Goal: Information Seeking & Learning: Check status

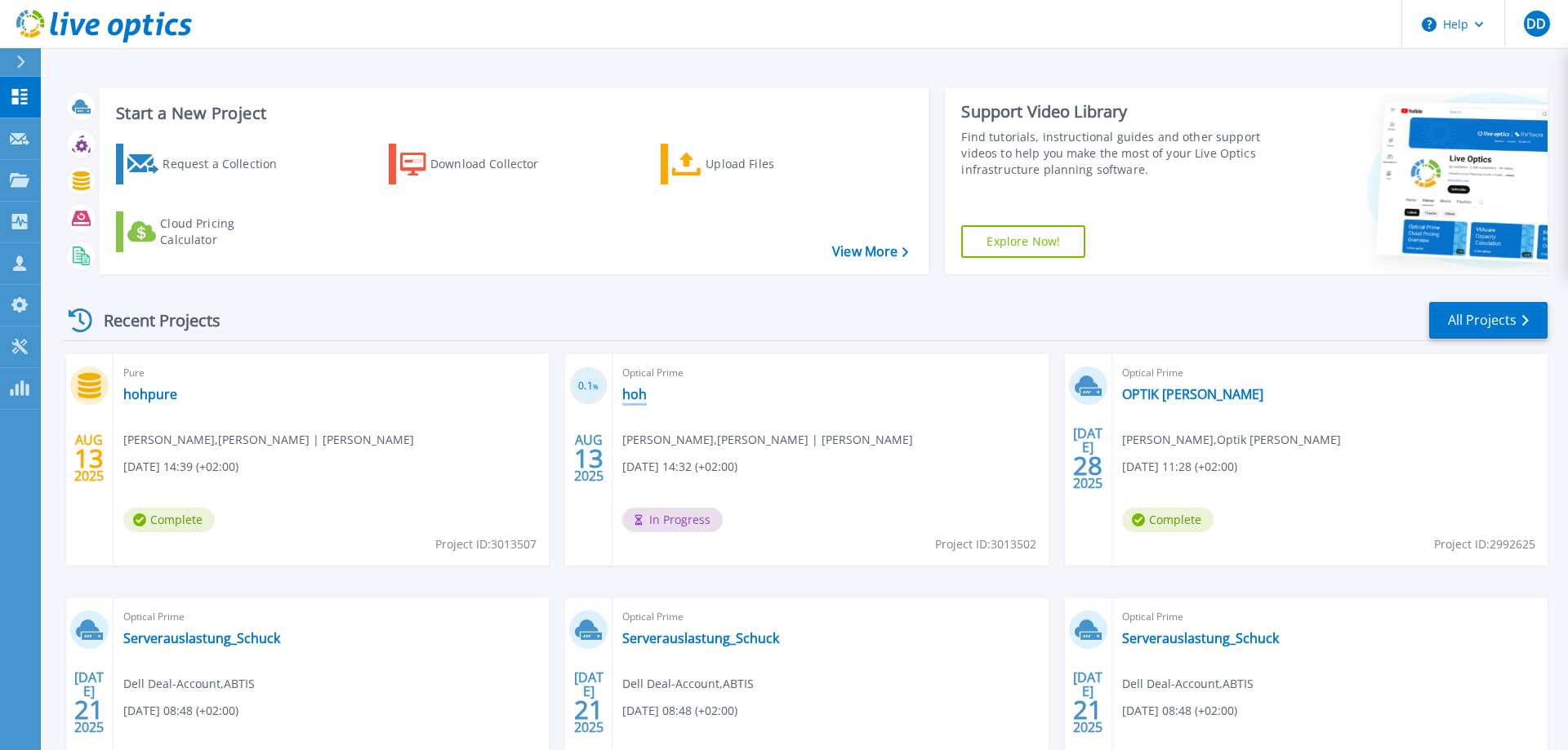
click at [630, 392] on link "hoh" at bounding box center [634, 394] width 25 height 16
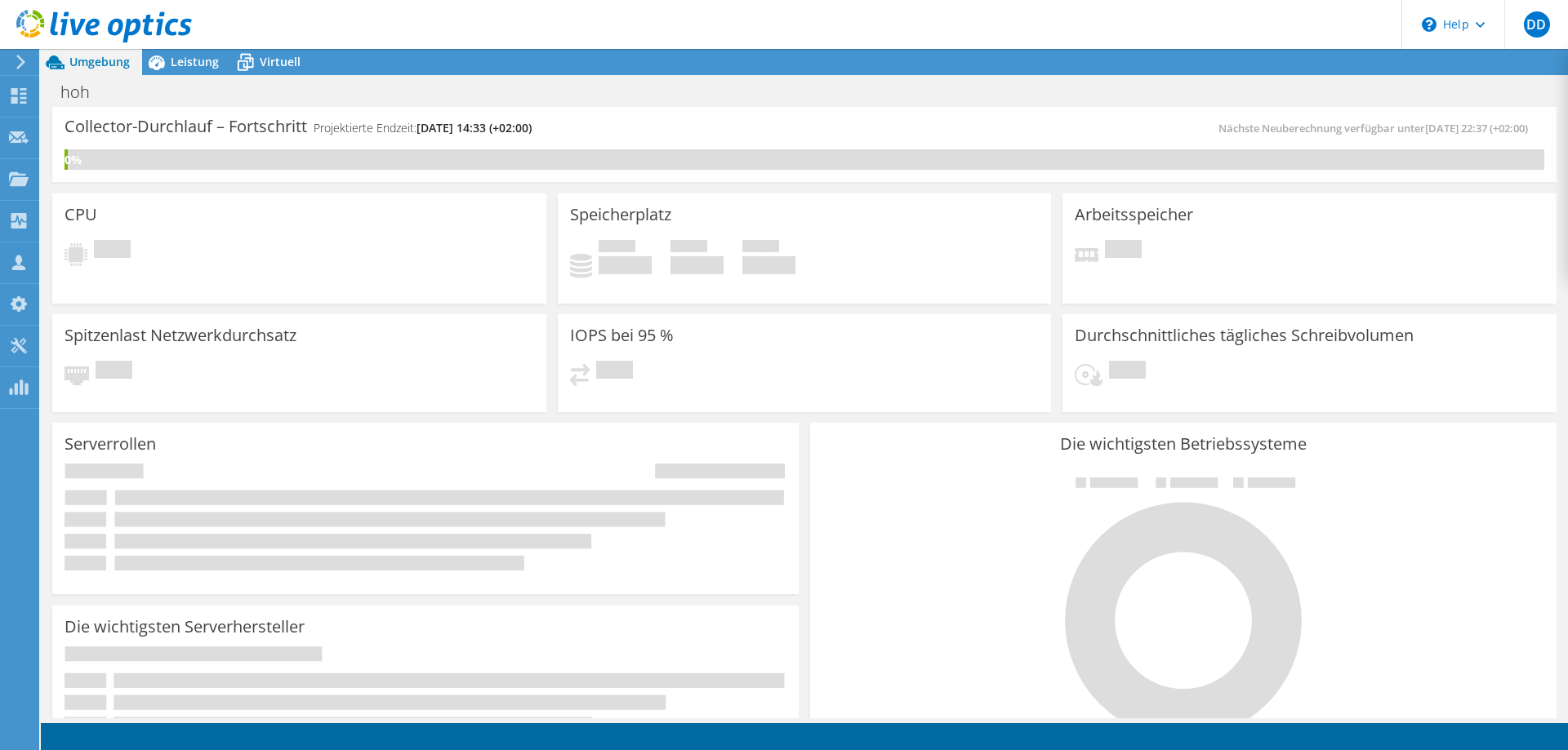
drag, startPoint x: 0, startPoint y: 0, endPoint x: 115, endPoint y: 125, distance: 169.9
click at [108, 125] on div "Collector-Durchlauf – Fortschritt Projektierte Endzeit: 08.20.2025, 14:33 (+02:…" at bounding box center [434, 134] width 740 height 30
click at [130, 126] on h3 "Collector-Durchlauf – Fortschritt" at bounding box center [186, 126] width 242 height 0
drag, startPoint x: 66, startPoint y: 129, endPoint x: 528, endPoint y: 137, distance: 462.1
click at [526, 139] on div "Collector-Durchlauf – Fortschritt Projektierte Endzeit: 08.20.2025, 14:33 (+02:…" at bounding box center [434, 134] width 740 height 30
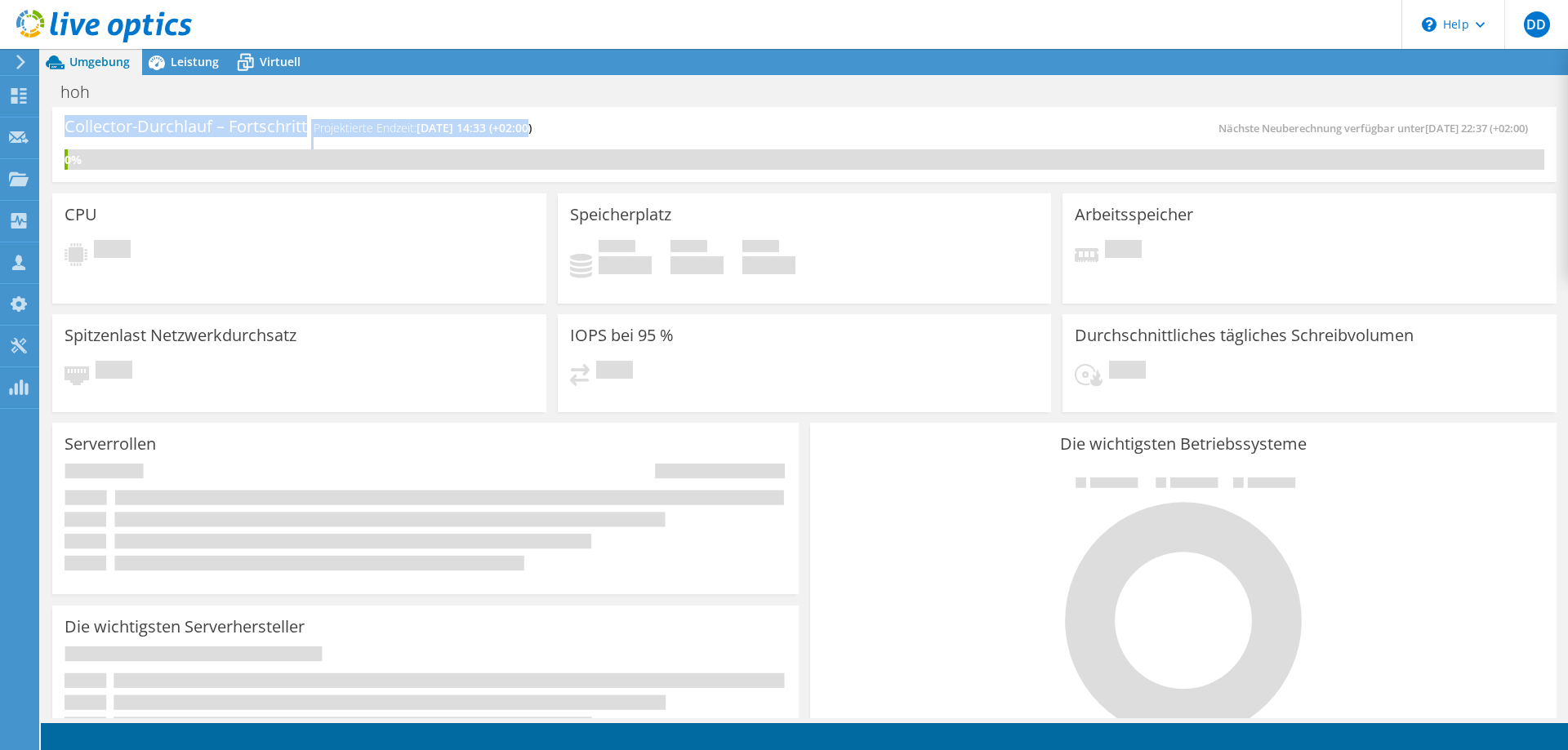
click at [273, 140] on div "Collector-Durchlauf – Fortschritt Projektierte Endzeit: 08.20.2025, 14:33 (+02:…" at bounding box center [434, 134] width 740 height 30
drag, startPoint x: 189, startPoint y: 125, endPoint x: 498, endPoint y: 142, distance: 309.5
click at [494, 142] on div "Collector-Durchlauf – Fortschritt Projektierte Endzeit: 08.20.2025, 14:33 (+02:…" at bounding box center [434, 134] width 740 height 30
click at [446, 132] on div "Collector-Durchlauf – Fortschritt Projektierte Endzeit: 08.20.2025, 14:33 (+02:…" at bounding box center [434, 134] width 740 height 30
click at [398, 131] on h4 "Projektierte Endzeit: 08.20.2025, 14:33 (+02:00)" at bounding box center [423, 128] width 219 height 18
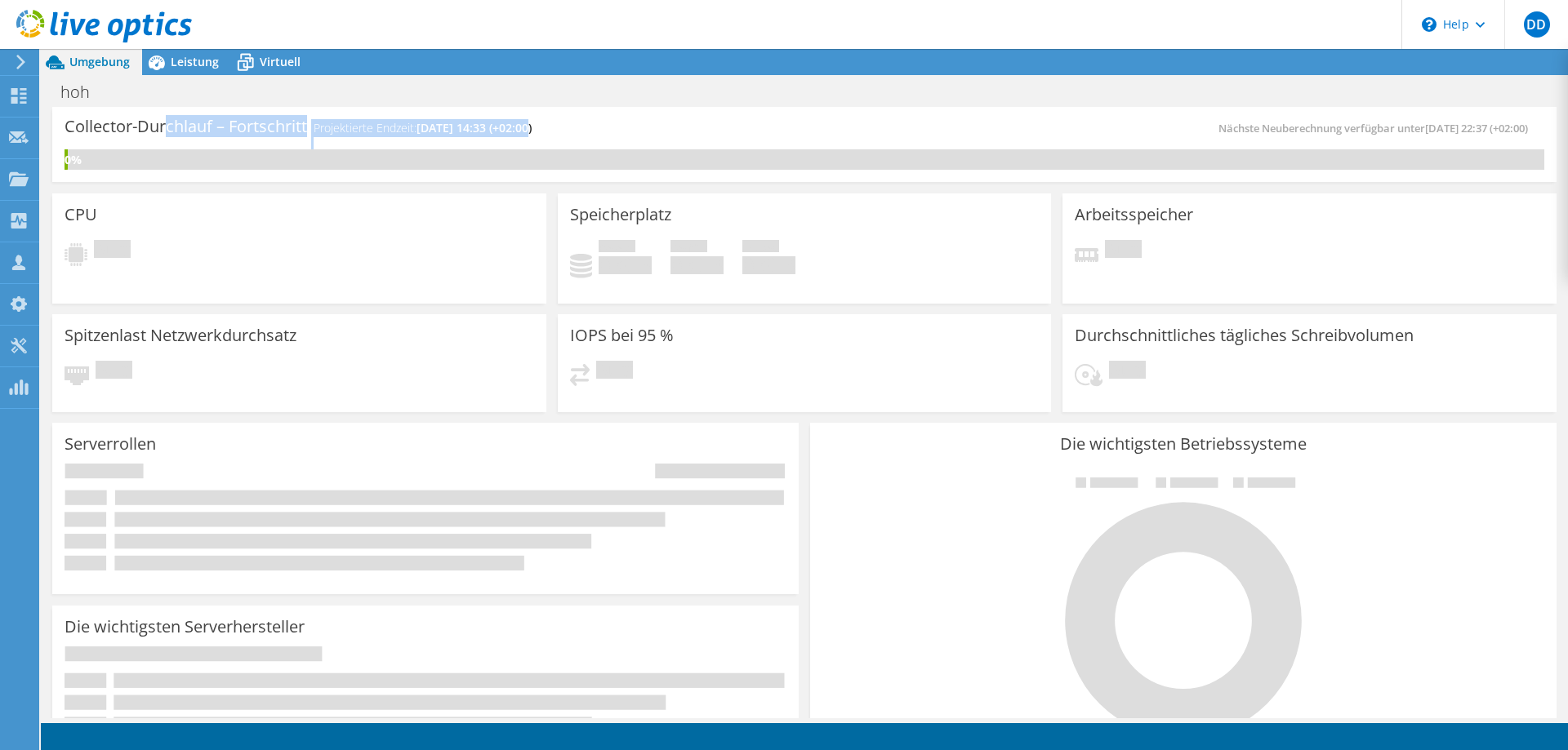
drag, startPoint x: 166, startPoint y: 119, endPoint x: 545, endPoint y: 142, distance: 379.7
click at [539, 142] on div "Collector-Durchlauf – Fortschritt Projektierte Endzeit: 08.20.2025, 14:33 (+02:…" at bounding box center [434, 134] width 740 height 30
click at [549, 142] on div "Collector-Durchlauf – Fortschritt Projektierte Endzeit: 08.20.2025, 14:33 (+02:…" at bounding box center [434, 134] width 740 height 30
drag, startPoint x: 489, startPoint y: 132, endPoint x: 236, endPoint y: 133, distance: 253.0
click at [235, 133] on div "Collector-Durchlauf – Fortschritt Projektierte Endzeit: 08.20.2025, 14:33 (+02:…" at bounding box center [434, 134] width 740 height 30
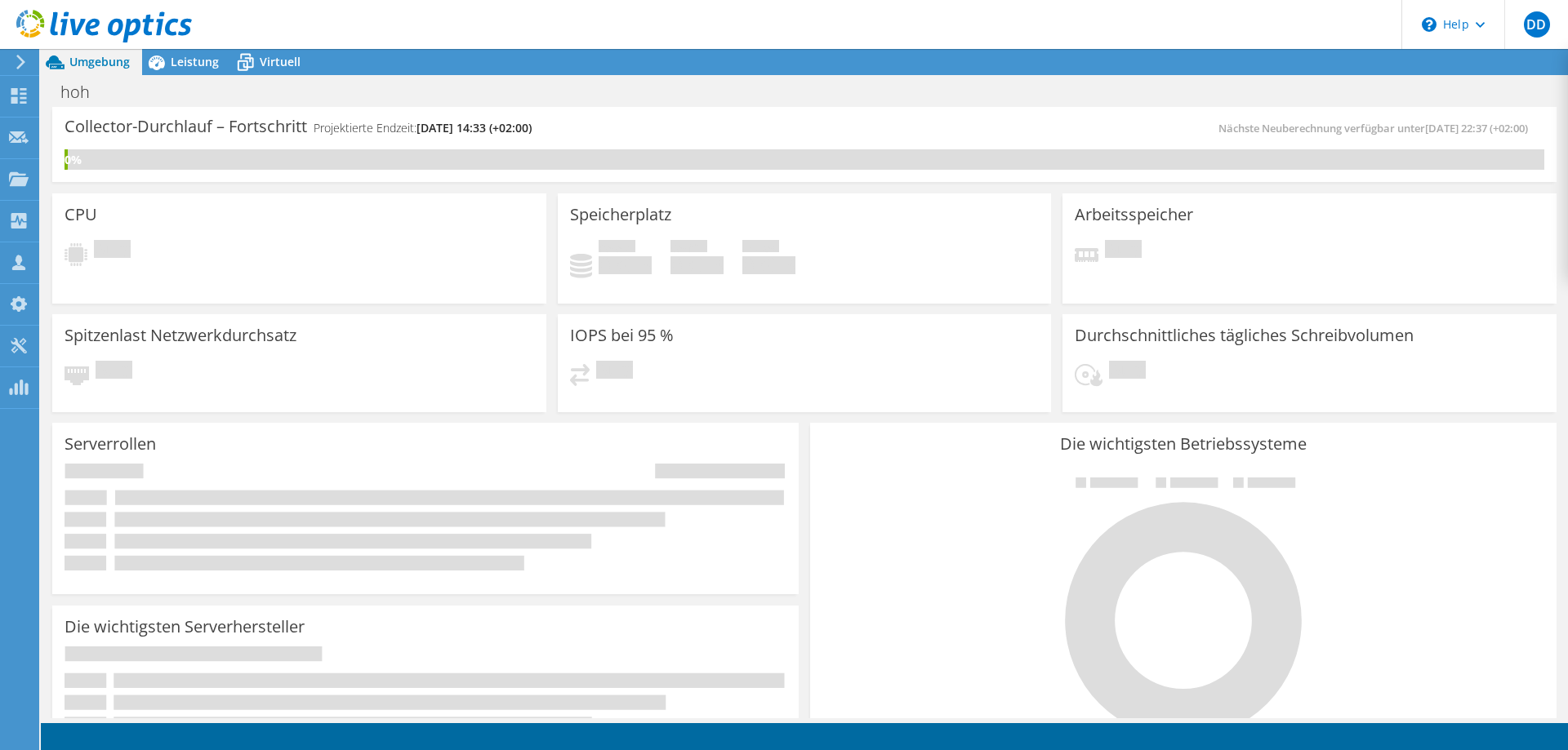
click at [238, 126] on h3 "Collector-Durchlauf – Fortschritt" at bounding box center [186, 126] width 242 height 0
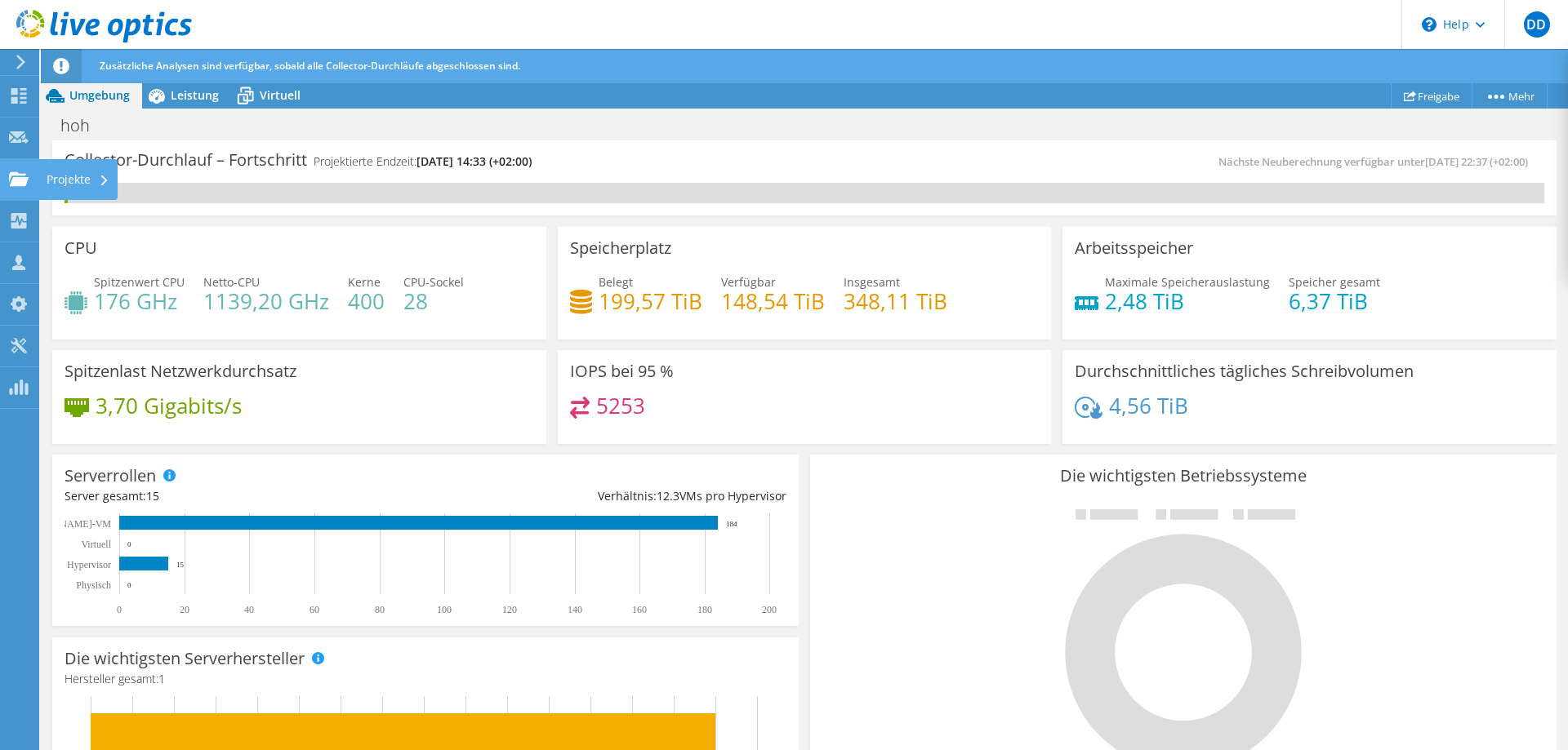
click at [19, 183] on use at bounding box center [19, 178] width 20 height 14
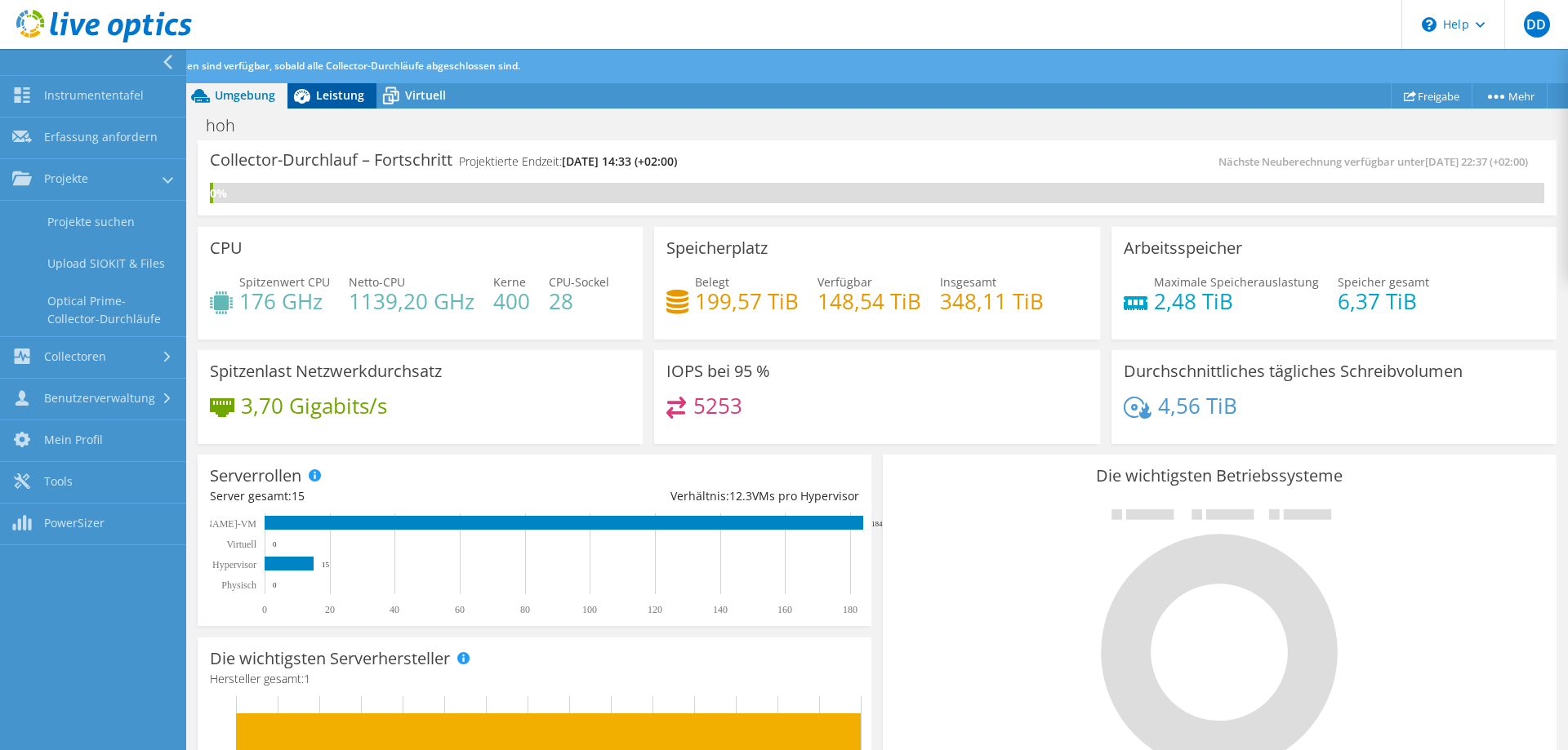
click at [338, 90] on span "Leistung" at bounding box center [340, 95] width 48 height 15
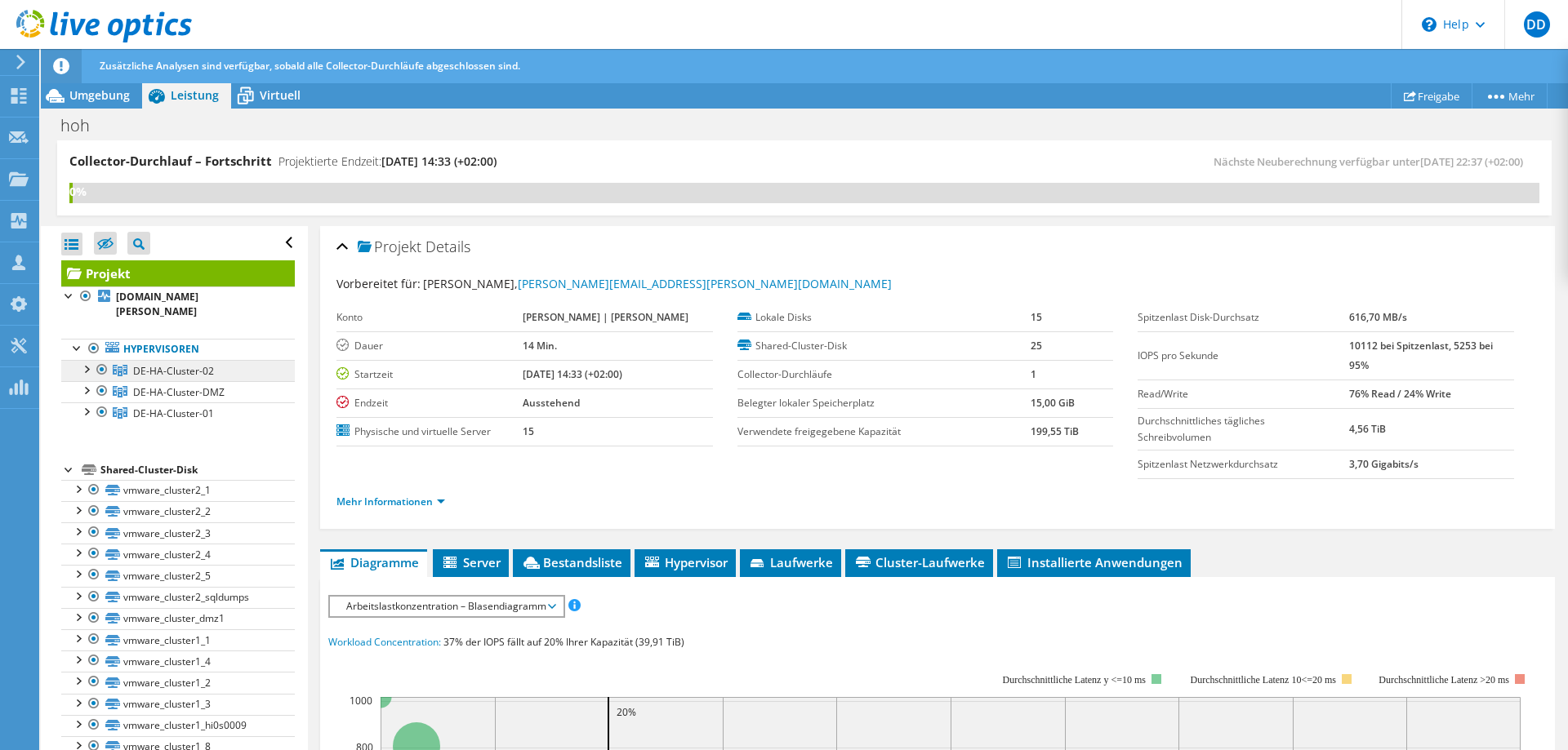
click at [232, 363] on link "DE-HA-Cluster-02" at bounding box center [178, 370] width 234 height 21
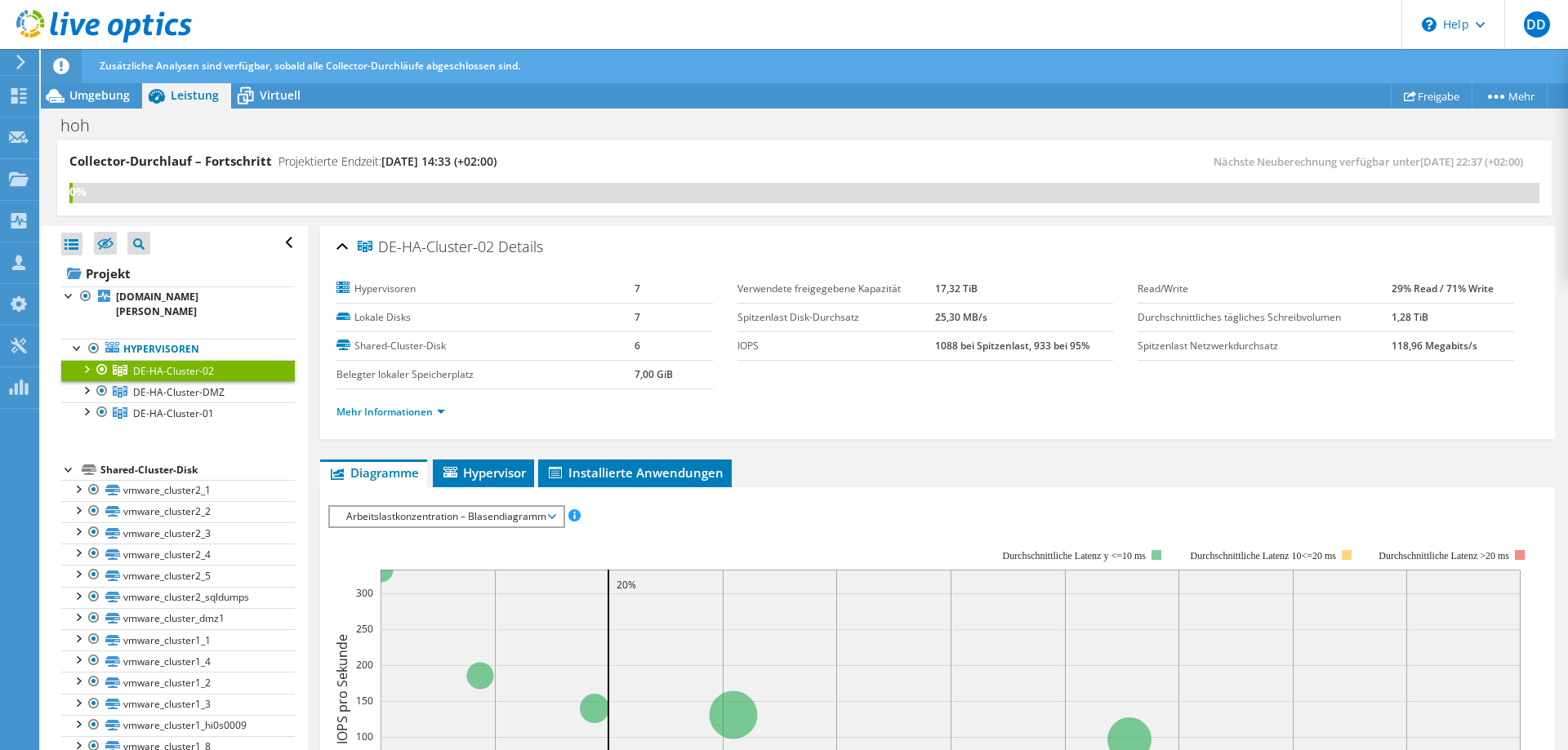
click at [391, 402] on ul "Mehr Informationen" at bounding box center [937, 410] width 1203 height 22
click at [391, 409] on link "Mehr Informationen" at bounding box center [390, 412] width 108 height 14
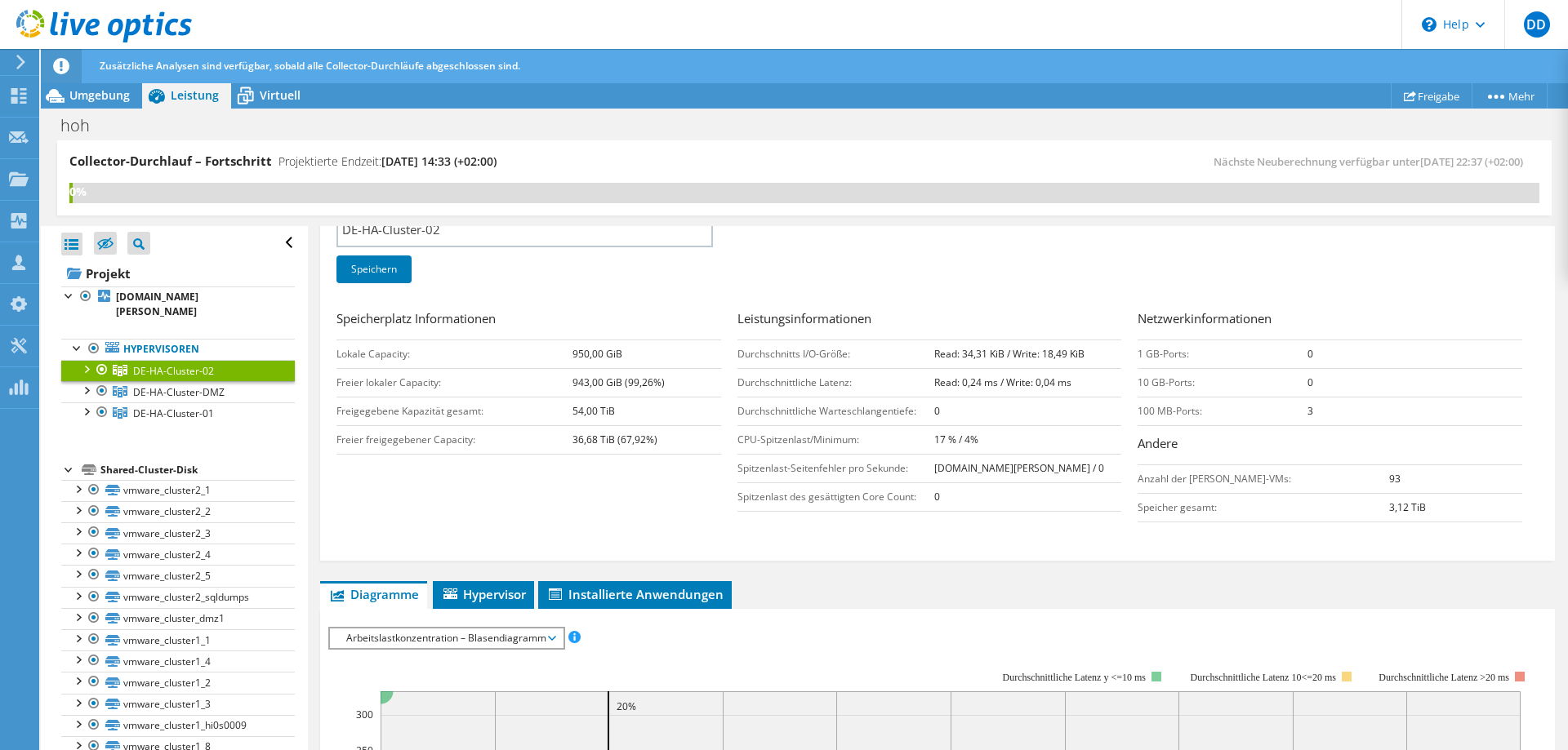
scroll to position [250, 0]
click at [228, 376] on link "DE-HA-Cluster-DMZ" at bounding box center [178, 370] width 234 height 21
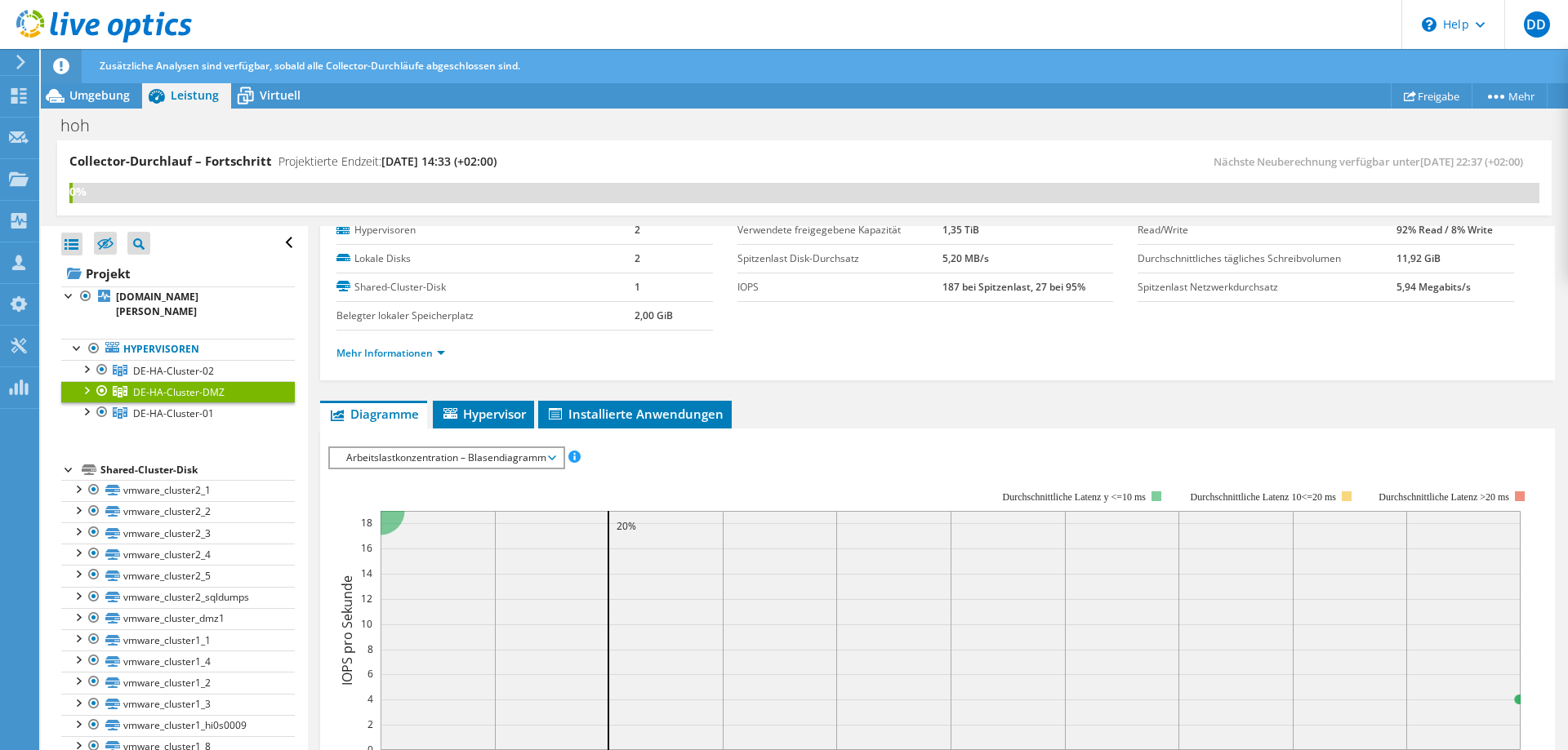
scroll to position [49, 0]
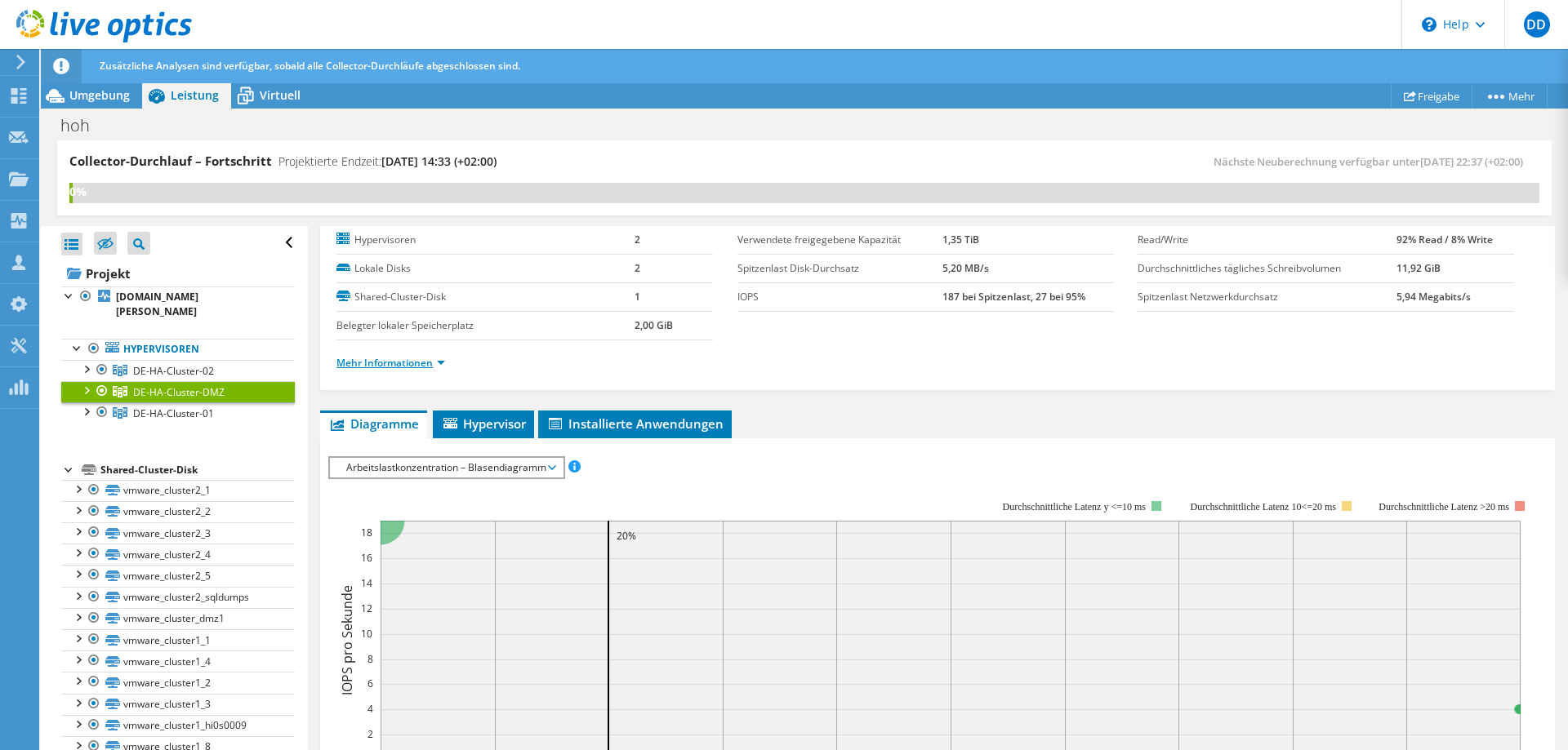
click at [407, 363] on link "Mehr Informationen" at bounding box center [390, 363] width 108 height 14
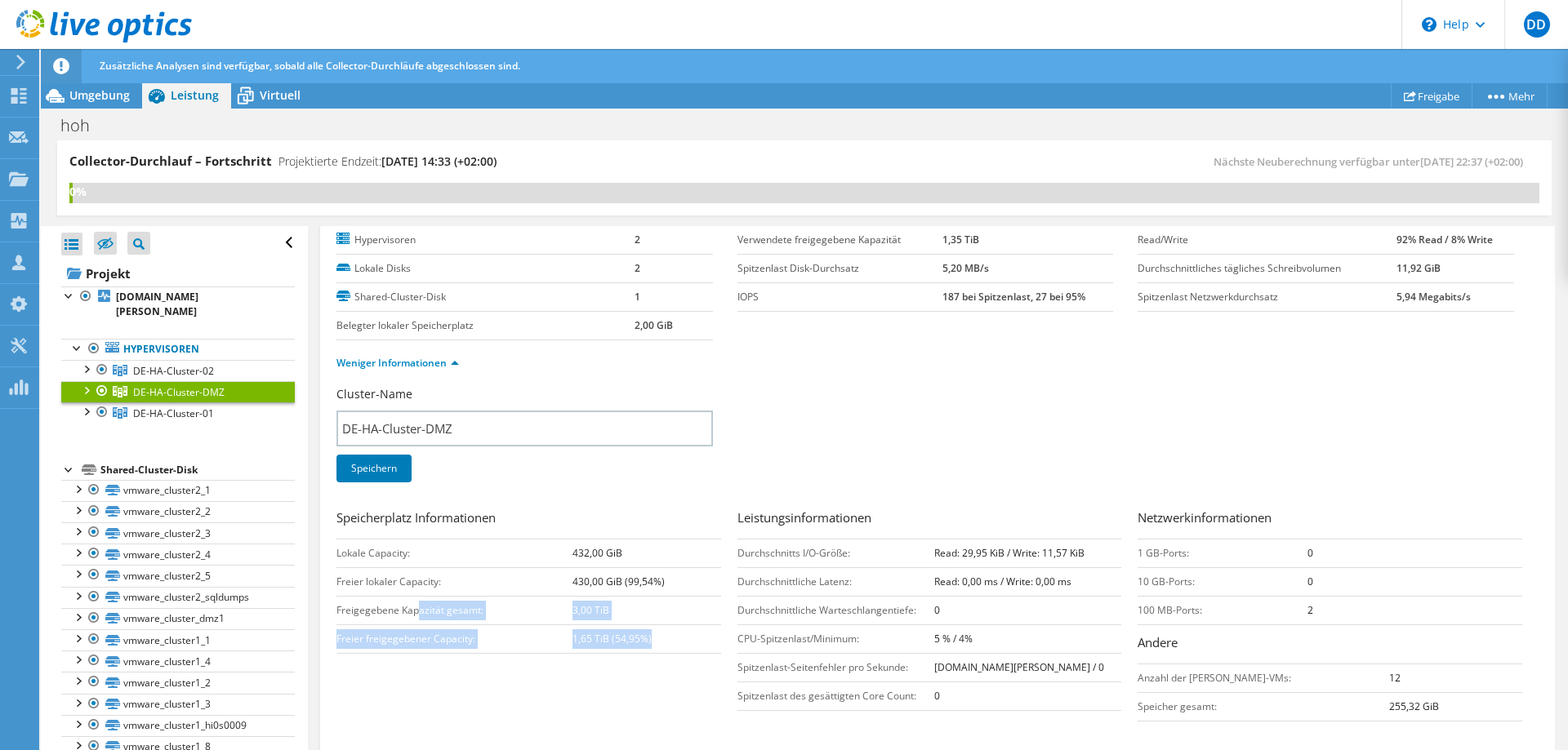
drag, startPoint x: 445, startPoint y: 613, endPoint x: 671, endPoint y: 633, distance: 226.9
click at [664, 631] on tbody "Lokale Capacity: 432,00 GiB Freier lokaler Capacity: 430,00 GiB (99,54%) Freige…" at bounding box center [528, 596] width 385 height 114
click at [671, 633] on td "1,65 TiB (54,95%)" at bounding box center [646, 638] width 148 height 28
click at [174, 378] on span "DE-HA-Cluster-01" at bounding box center [173, 371] width 81 height 14
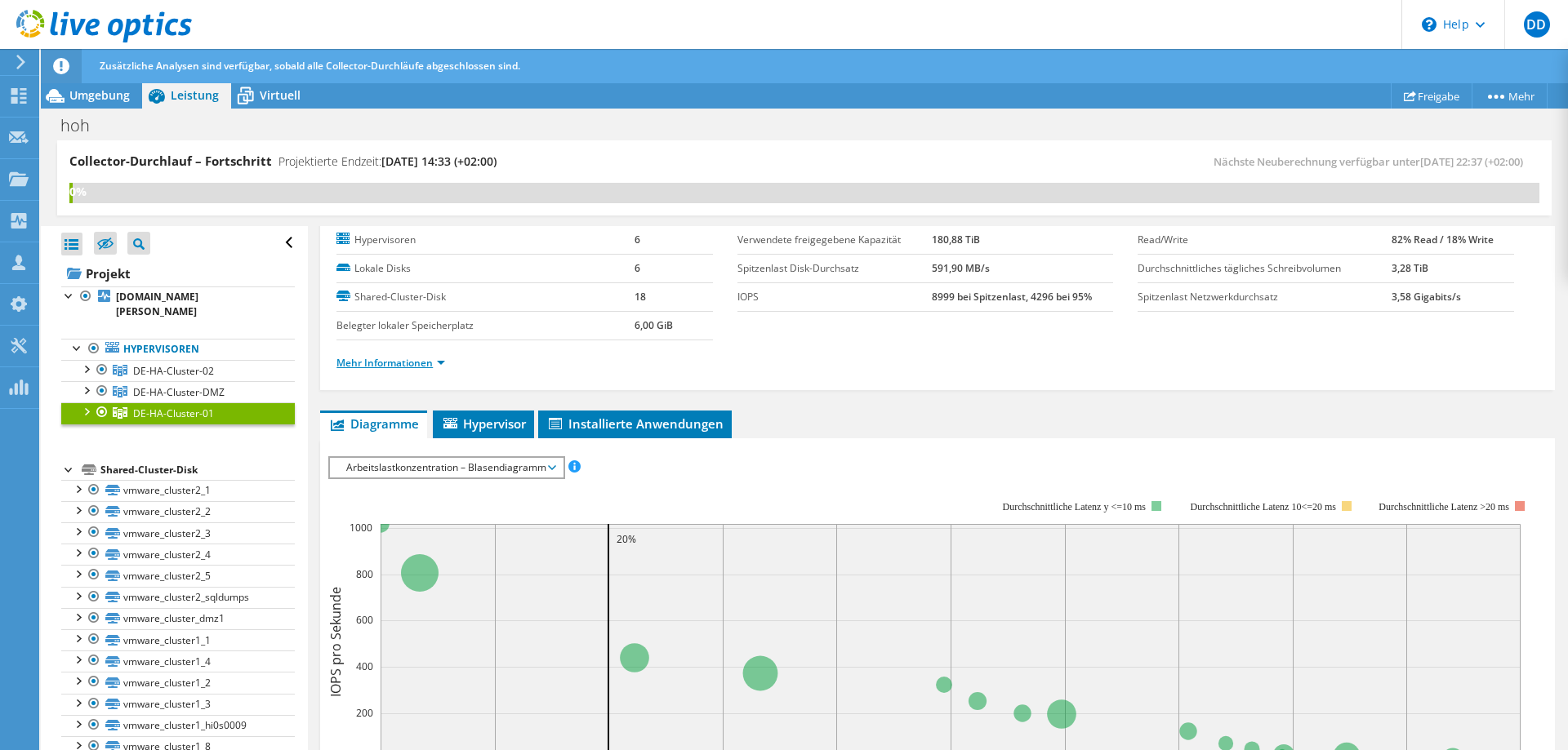
click at [382, 358] on link "Mehr Informationen" at bounding box center [390, 363] width 108 height 14
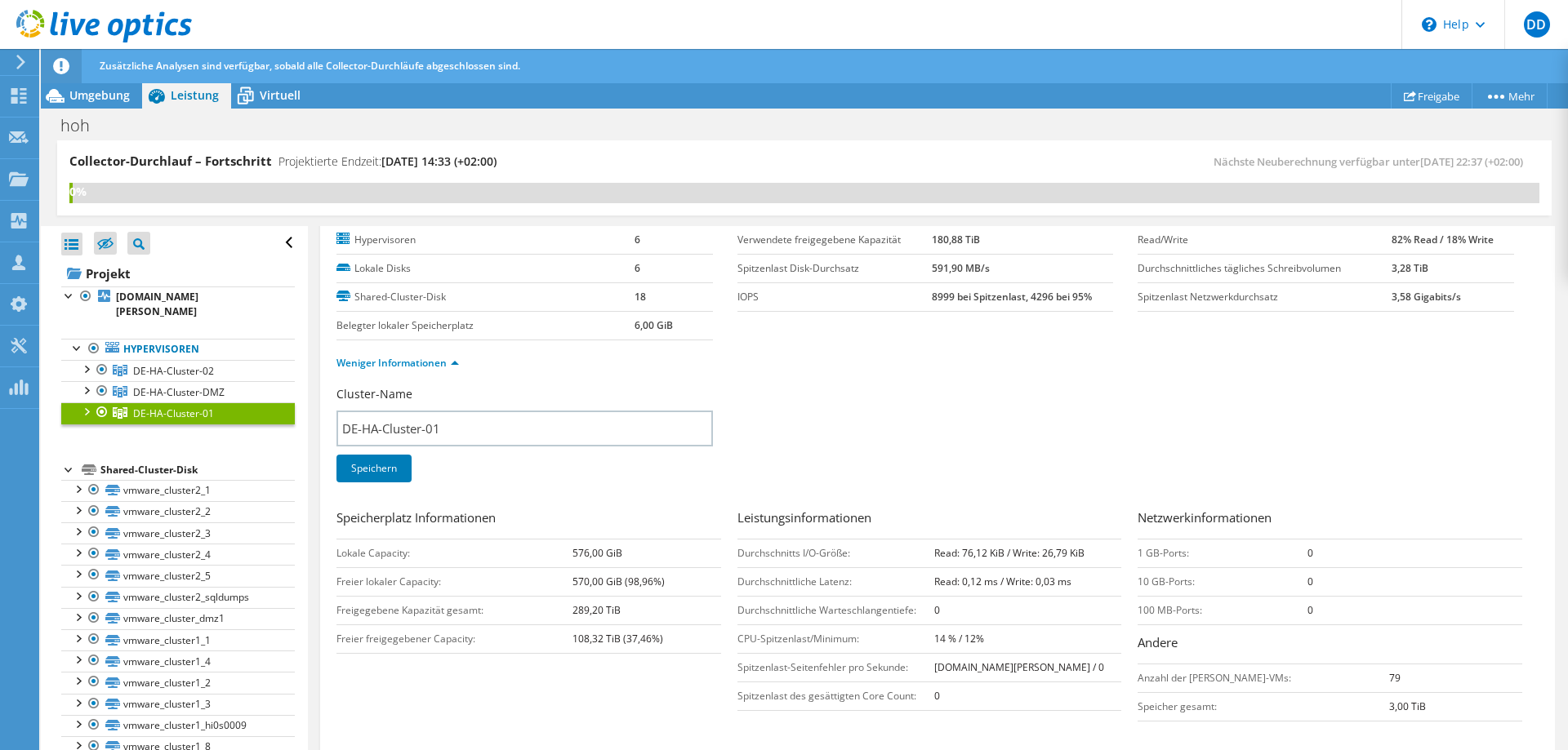
drag, startPoint x: 571, startPoint y: 613, endPoint x: 680, endPoint y: 618, distance: 109.1
click at [674, 617] on tr "Freigegebene Kapazität gesamt: 289,20 TiB" at bounding box center [528, 610] width 385 height 28
click at [680, 618] on td "289,20 TiB" at bounding box center [646, 610] width 148 height 28
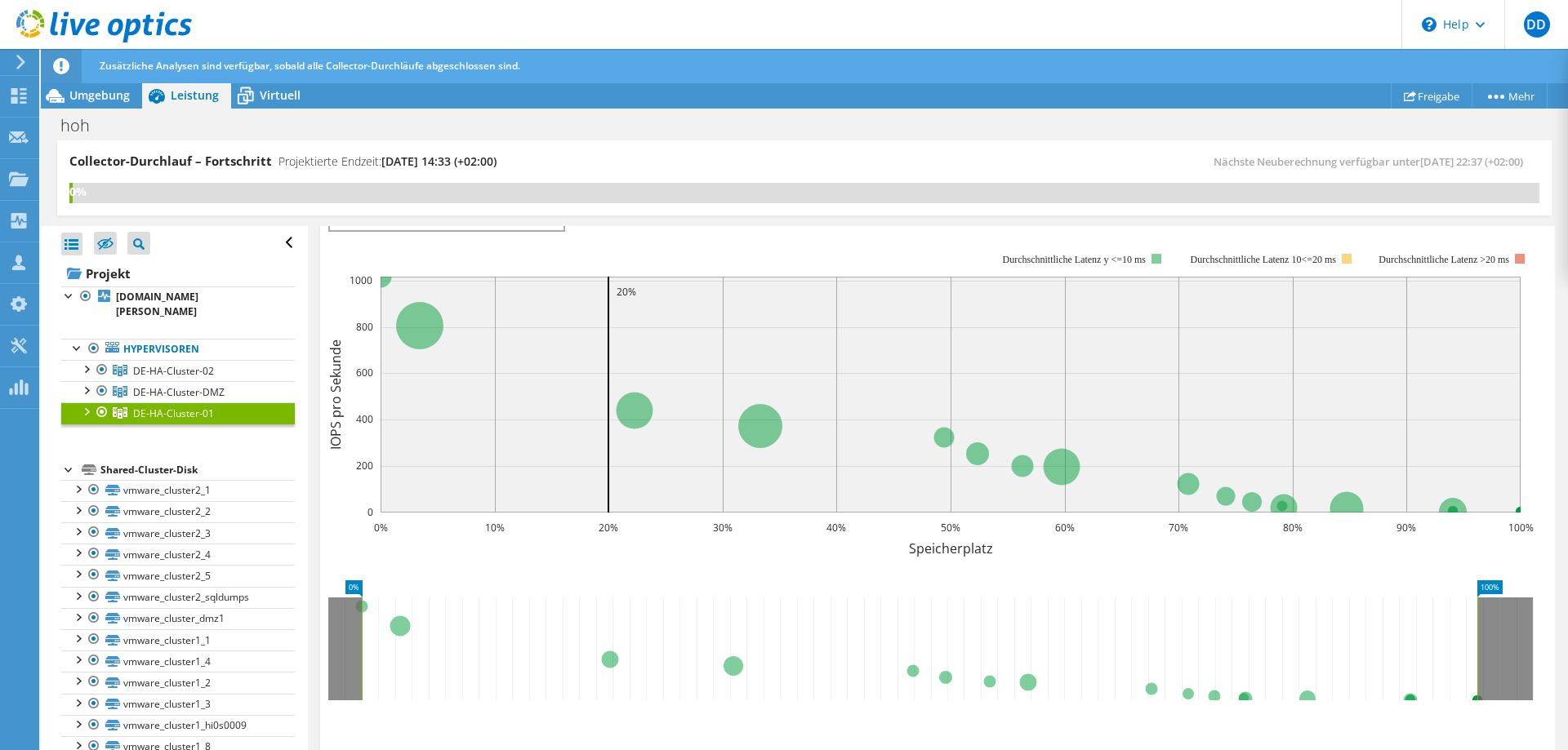
scroll to position [0, 0]
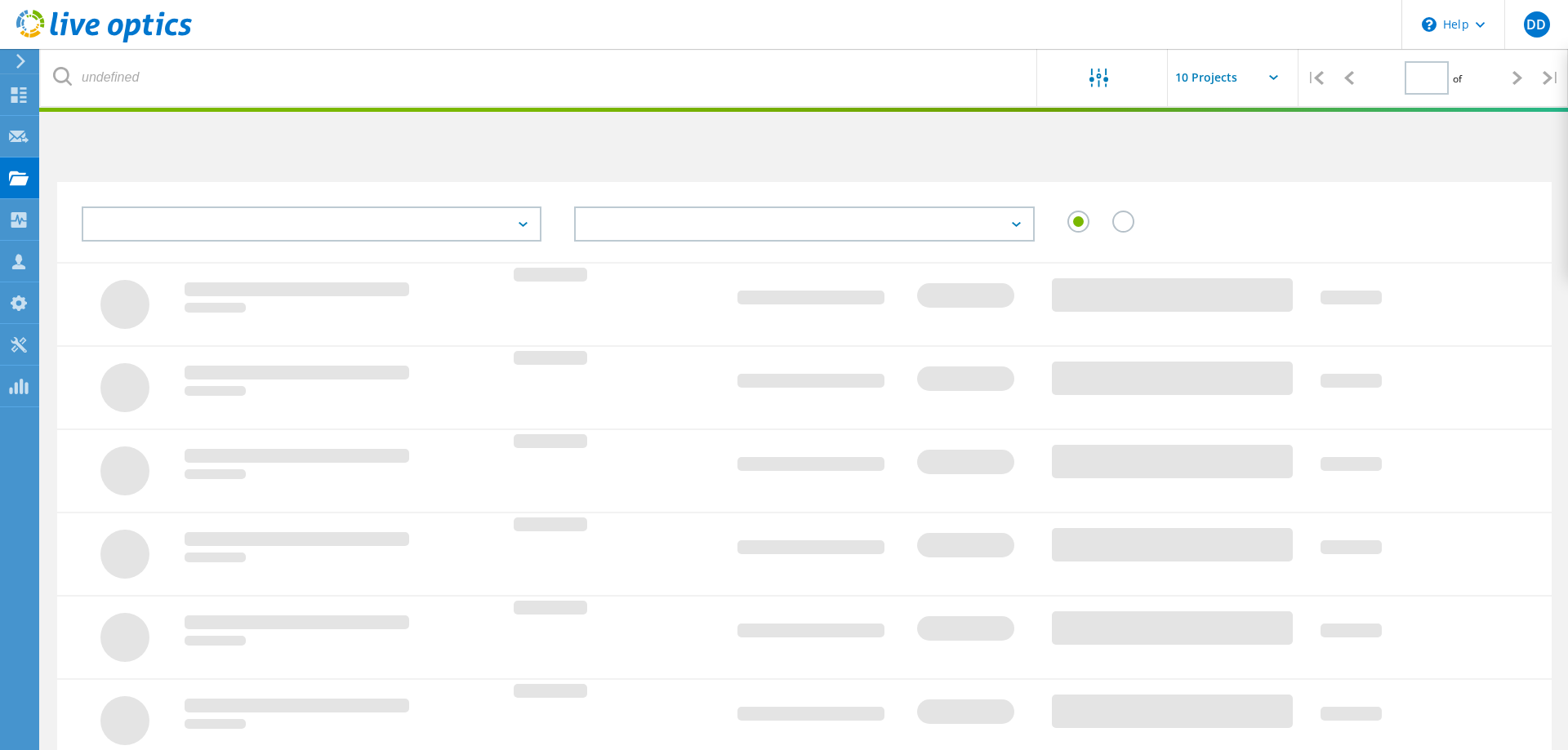
type input "1"
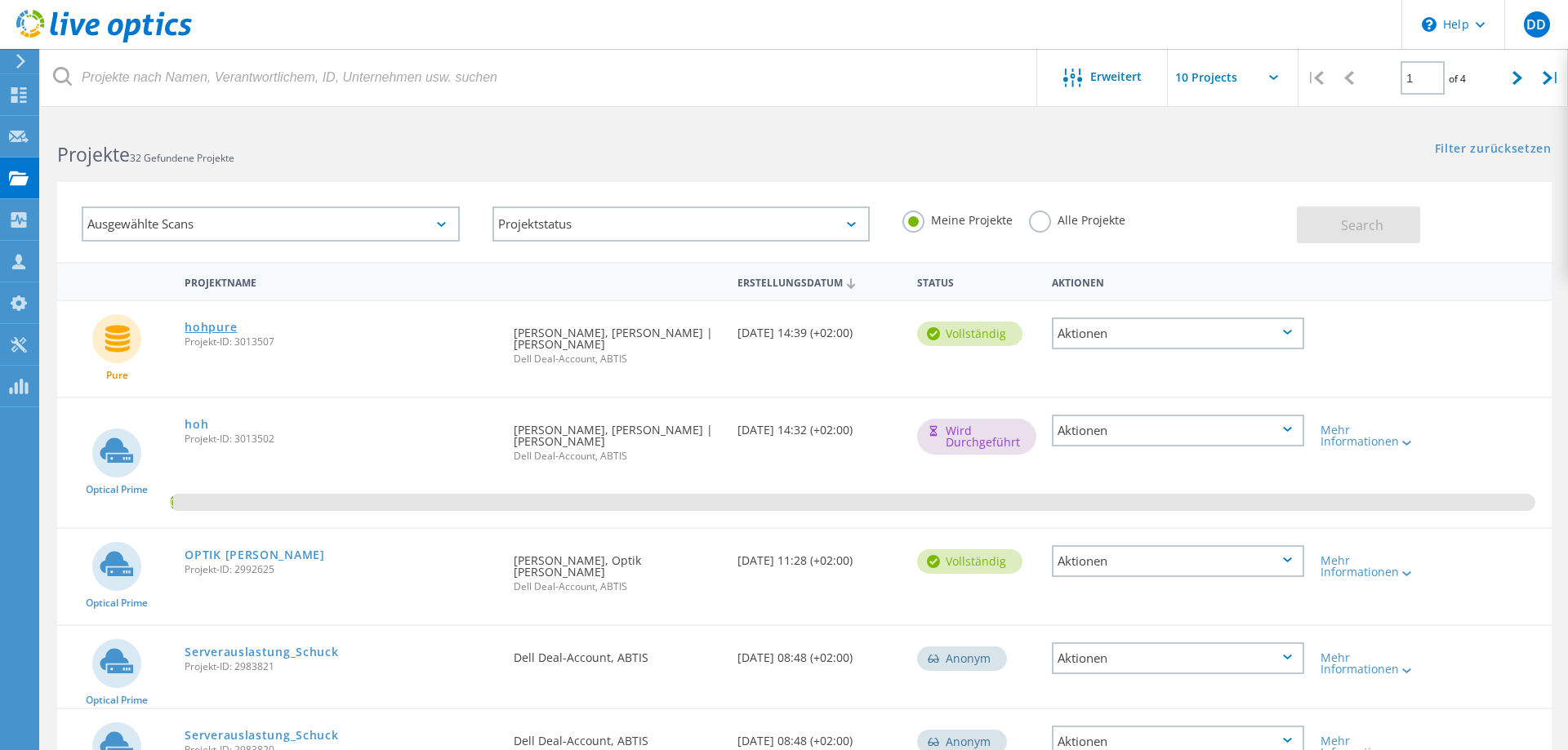
click at [220, 324] on link "hohpure" at bounding box center [210, 327] width 52 height 11
